Goal: Task Accomplishment & Management: Manage account settings

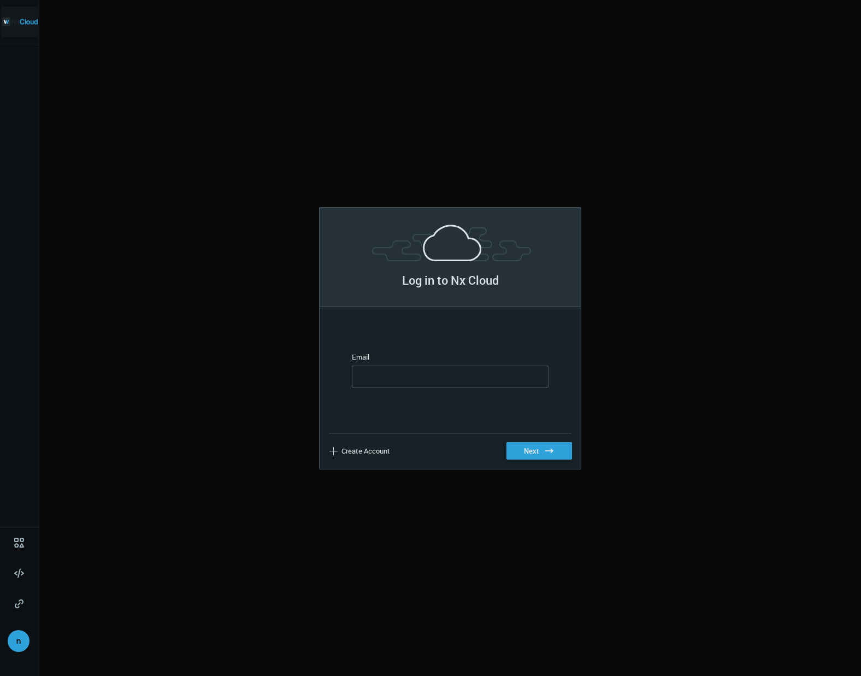
click at [14, 19] on img at bounding box center [20, 22] width 36 height 31
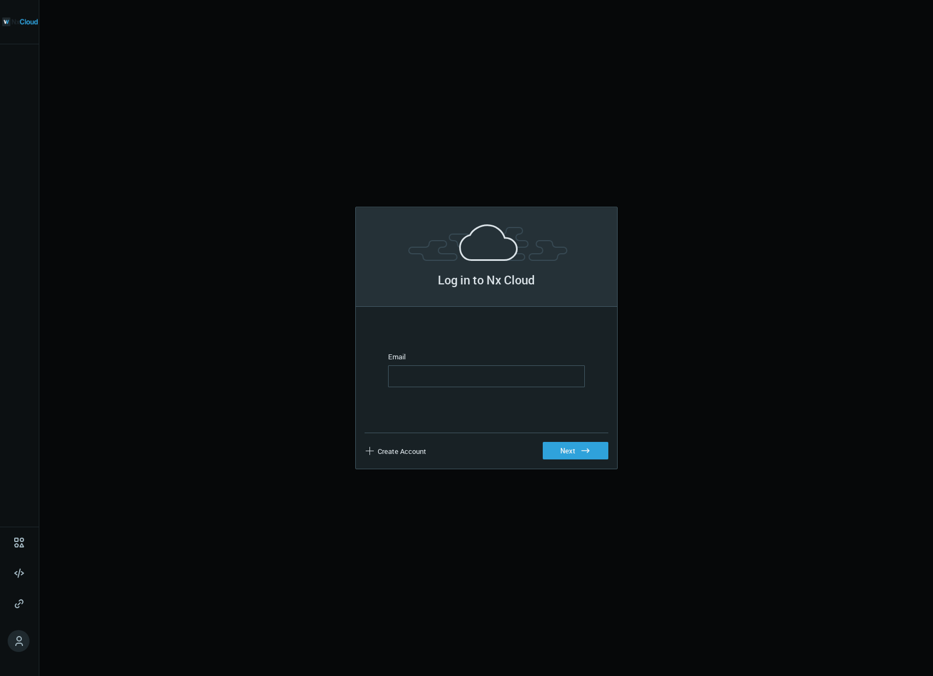
click at [472, 369] on input "Email" at bounding box center [486, 376] width 197 height 22
type input "**********"
click at [567, 446] on button "Next .st0{fill:#2B383F;}" at bounding box center [576, 450] width 66 height 17
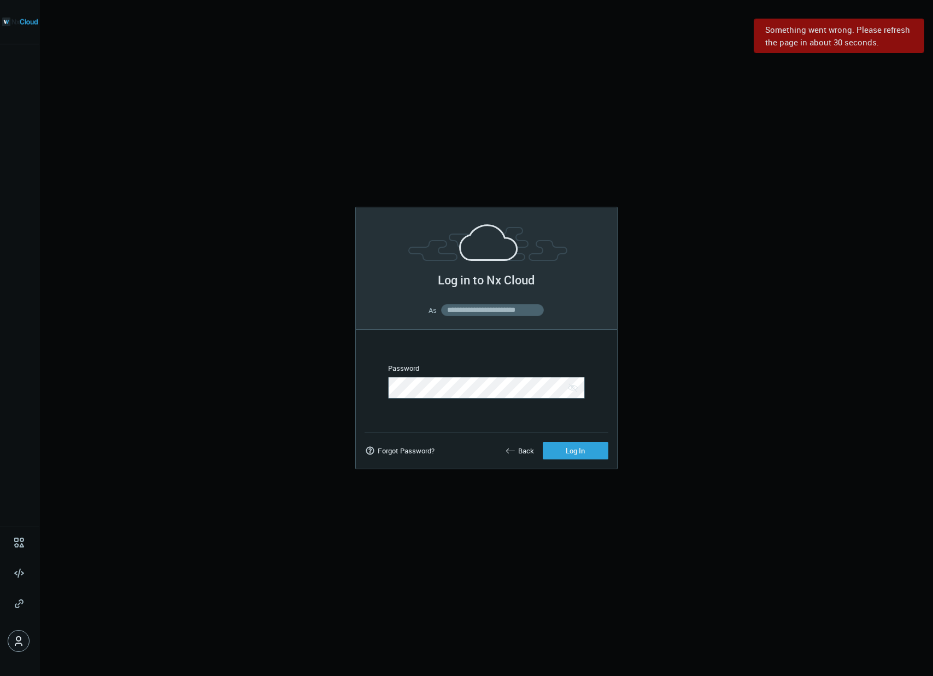
click at [10, 645] on link at bounding box center [19, 641] width 22 height 22
click at [15, 643] on icon at bounding box center [19, 641] width 8 height 10
click at [24, 641] on icon at bounding box center [18, 640] width 13 height 13
click at [13, 28] on img at bounding box center [20, 22] width 36 height 31
click at [14, 25] on img at bounding box center [20, 22] width 36 height 31
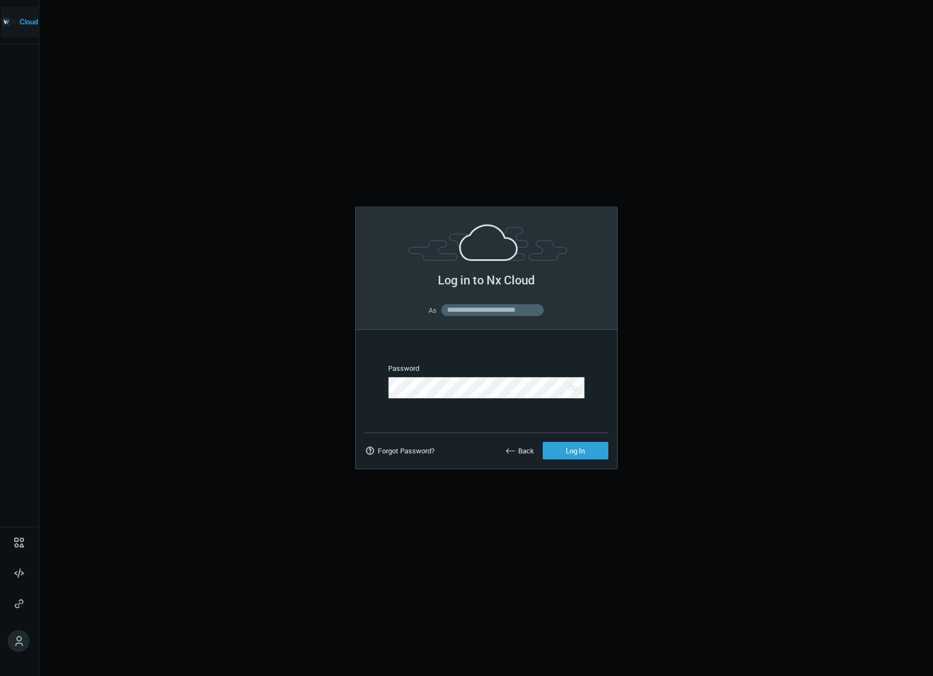
click at [14, 25] on img at bounding box center [20, 22] width 36 height 31
click at [530, 442] on button "Back" at bounding box center [519, 450] width 46 height 17
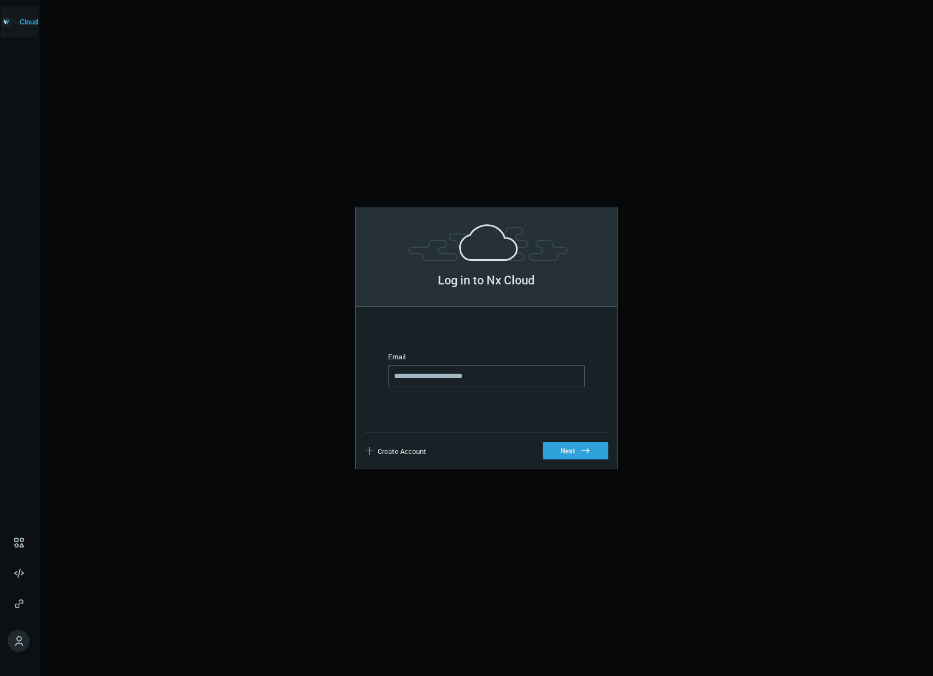
click at [21, 20] on img at bounding box center [20, 22] width 36 height 31
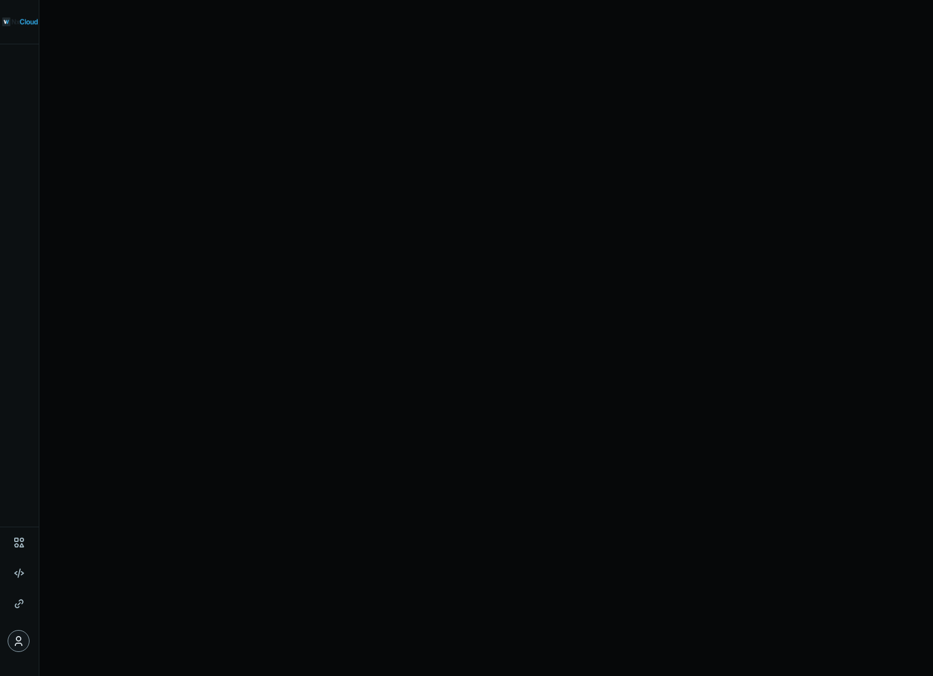
click at [18, 642] on icon at bounding box center [18, 640] width 13 height 13
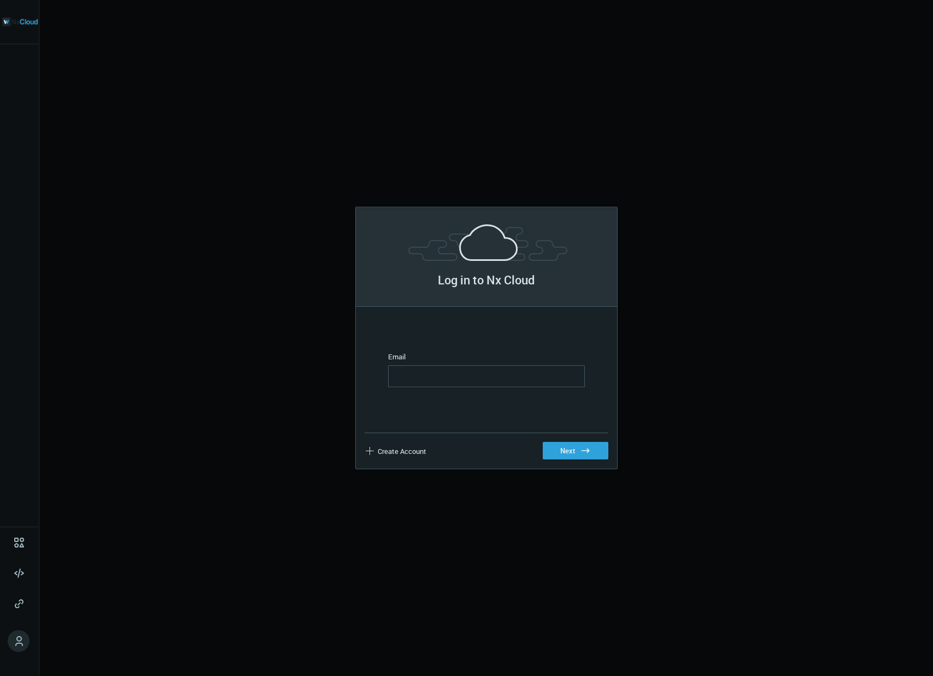
click at [453, 372] on input "Email" at bounding box center [486, 376] width 197 height 22
type input "**********"
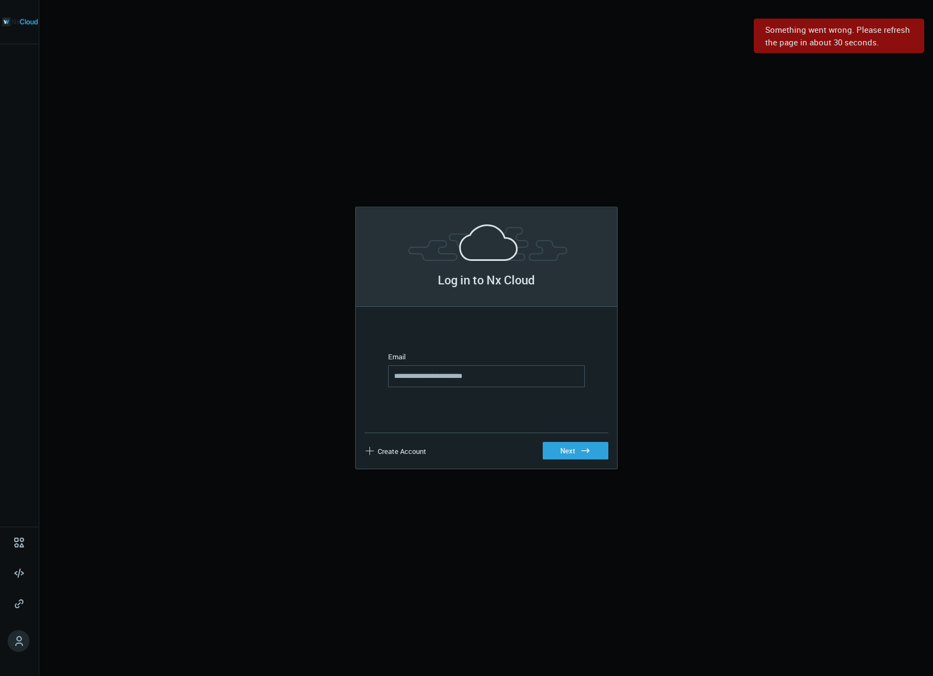
click at [565, 452] on button "Next .st0{fill:#2B383F;}" at bounding box center [576, 450] width 66 height 17
